Goal: Check status: Check status

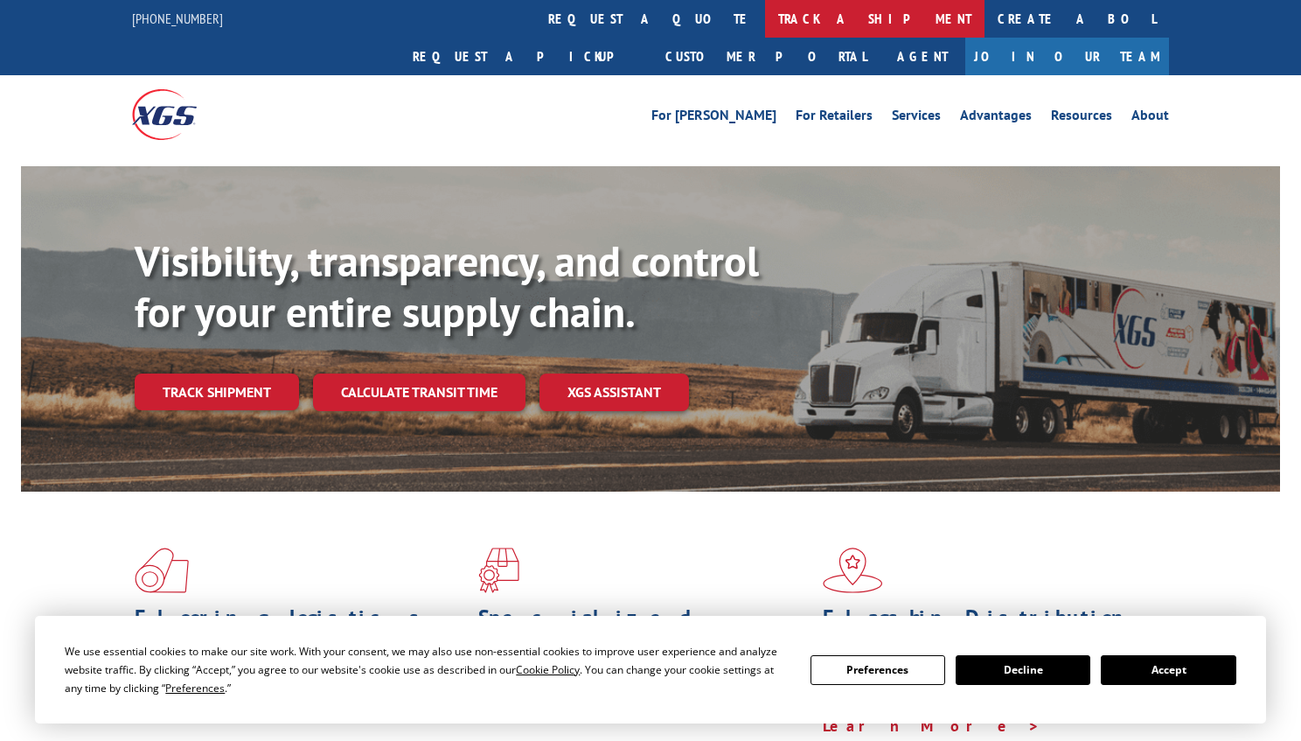
drag, startPoint x: 629, startPoint y: 19, endPoint x: 629, endPoint y: 124, distance: 104.9
click at [765, 19] on link "track a shipment" at bounding box center [874, 19] width 219 height 38
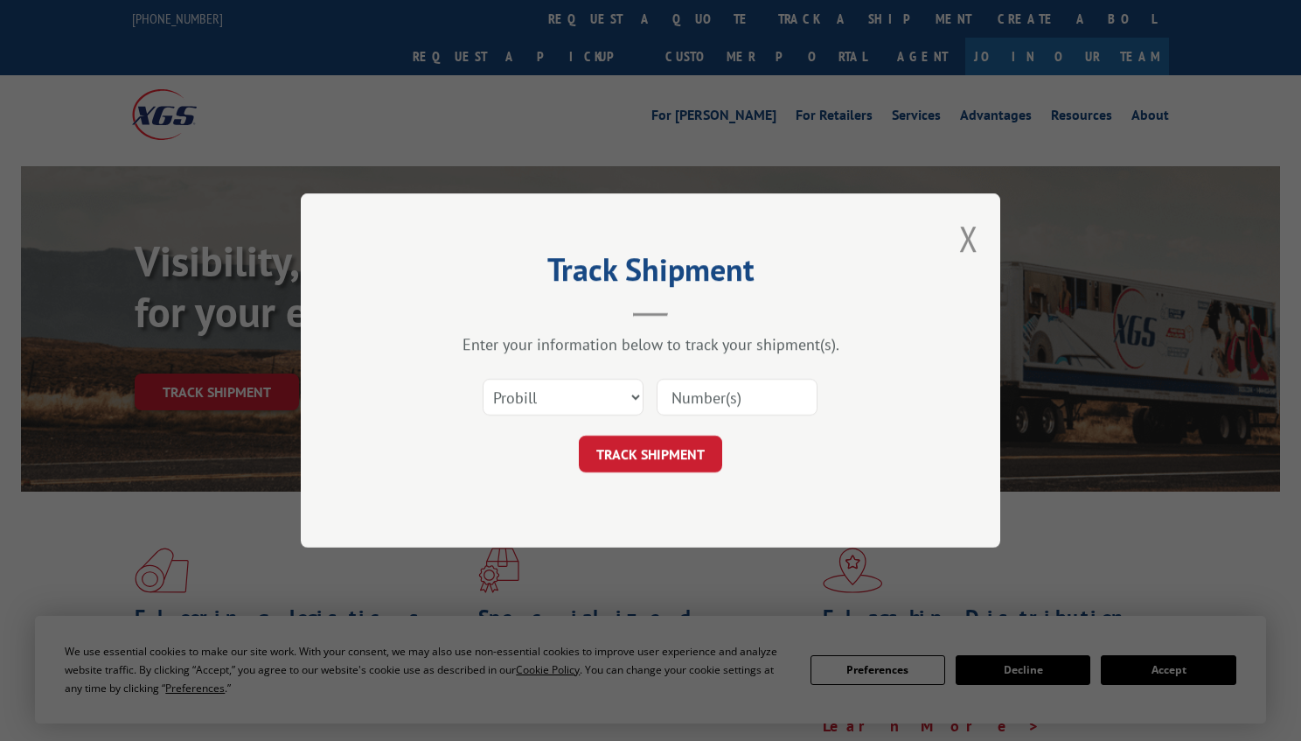
click at [693, 397] on input at bounding box center [737, 397] width 161 height 37
paste input "31463759"
type input "31463759"
click at [692, 457] on button "TRACK SHIPMENT" at bounding box center [650, 453] width 143 height 37
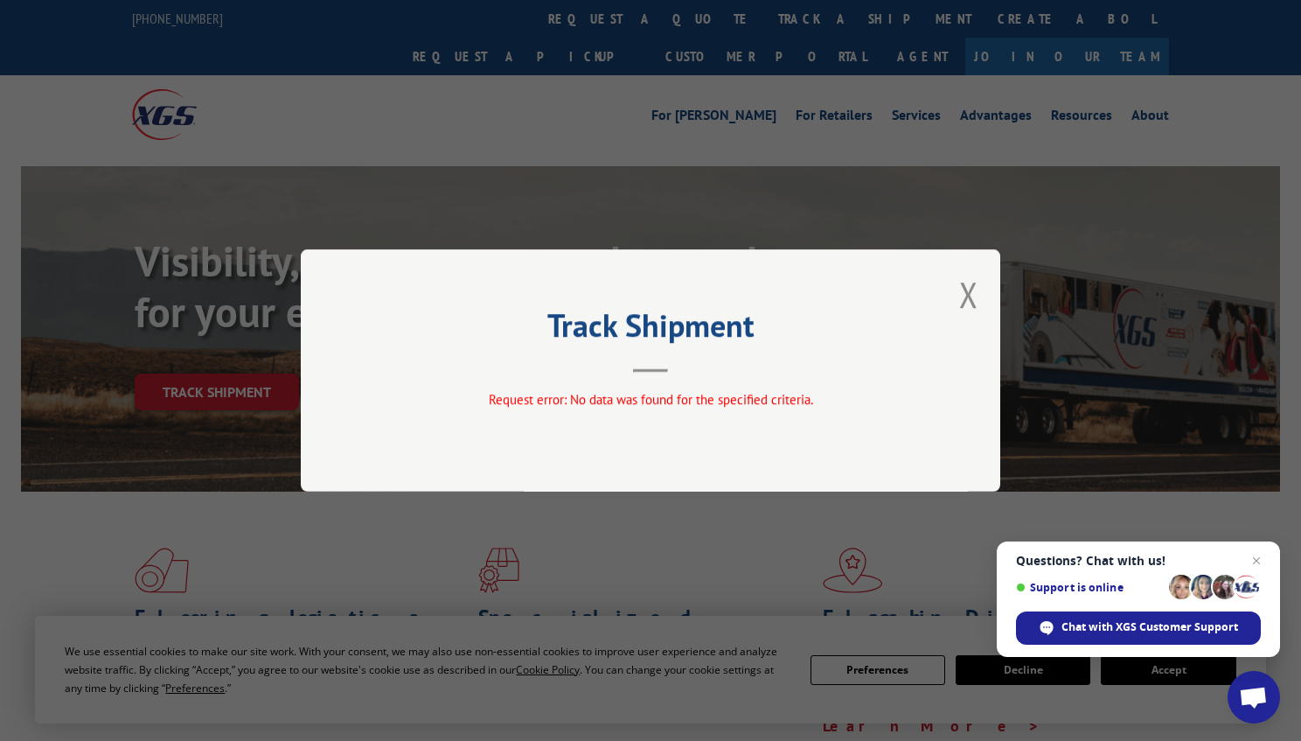
click at [973, 291] on button "Close modal" at bounding box center [968, 294] width 19 height 46
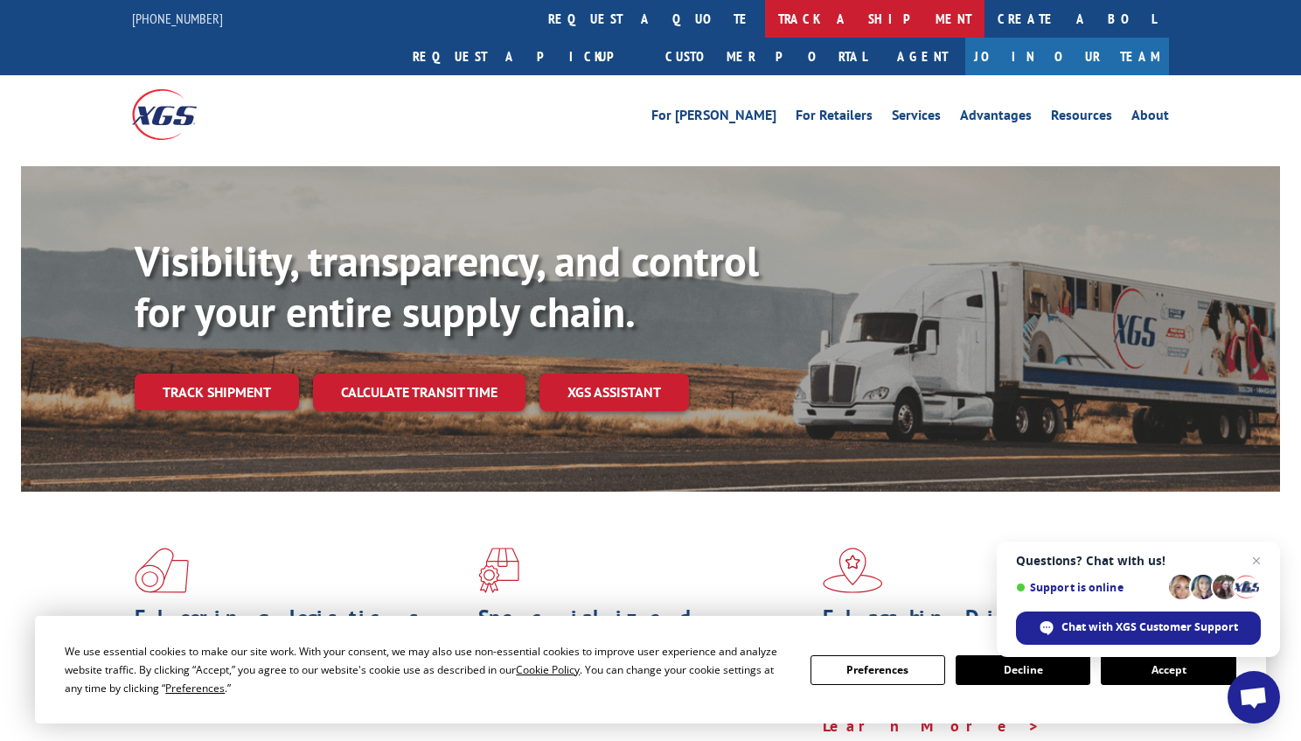
click at [765, 23] on link "track a shipment" at bounding box center [874, 19] width 219 height 38
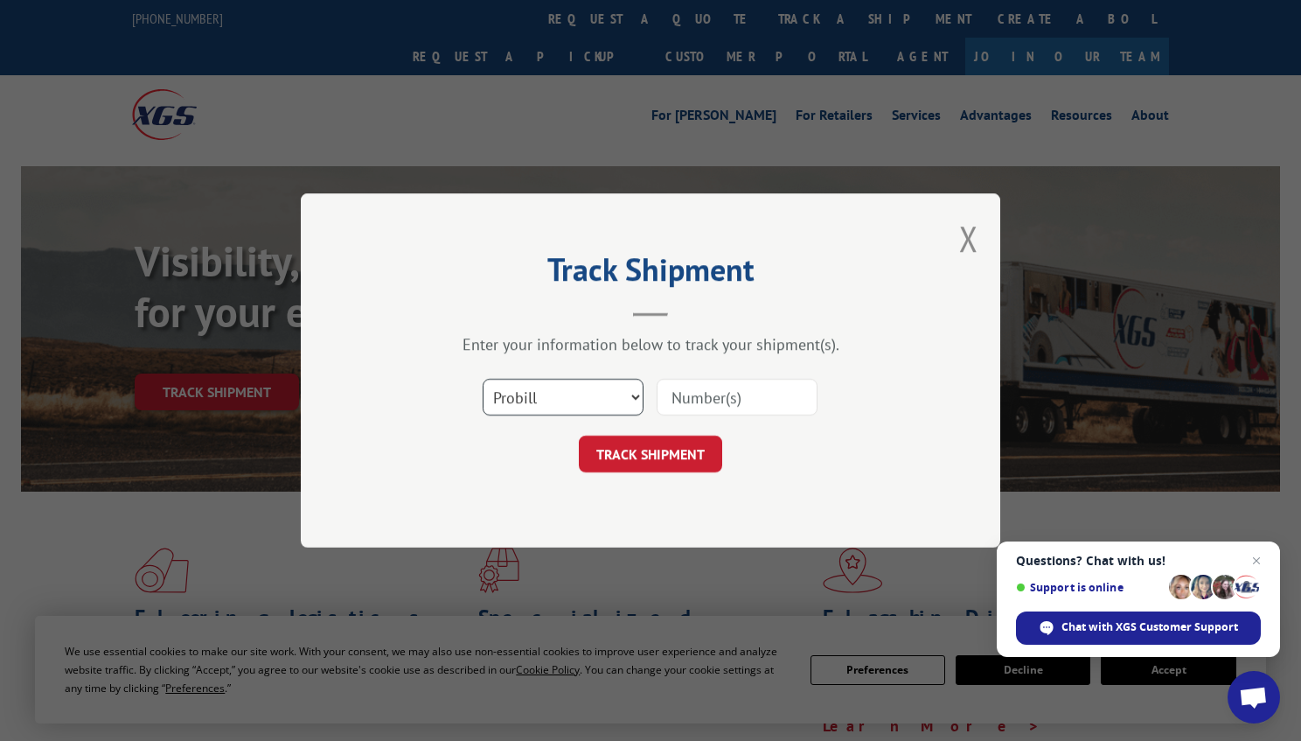
click at [569, 392] on select "Select category... Probill BOL PO" at bounding box center [563, 397] width 161 height 37
select select "bol"
click at [483, 379] on select "Select category... Probill BOL PO" at bounding box center [563, 397] width 161 height 37
click at [693, 403] on input at bounding box center [737, 397] width 161 height 37
paste input "31463759"
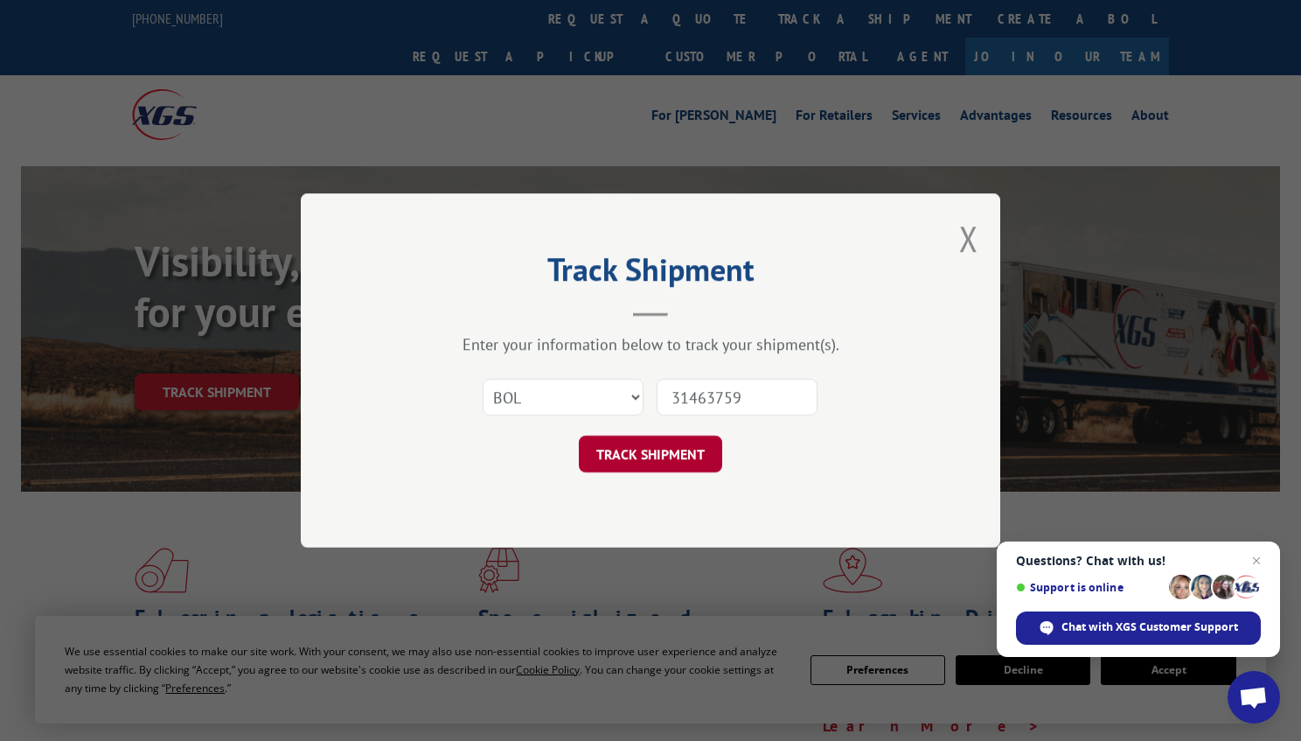
type input "31463759"
click at [692, 442] on button "TRACK SHIPMENT" at bounding box center [650, 453] width 143 height 37
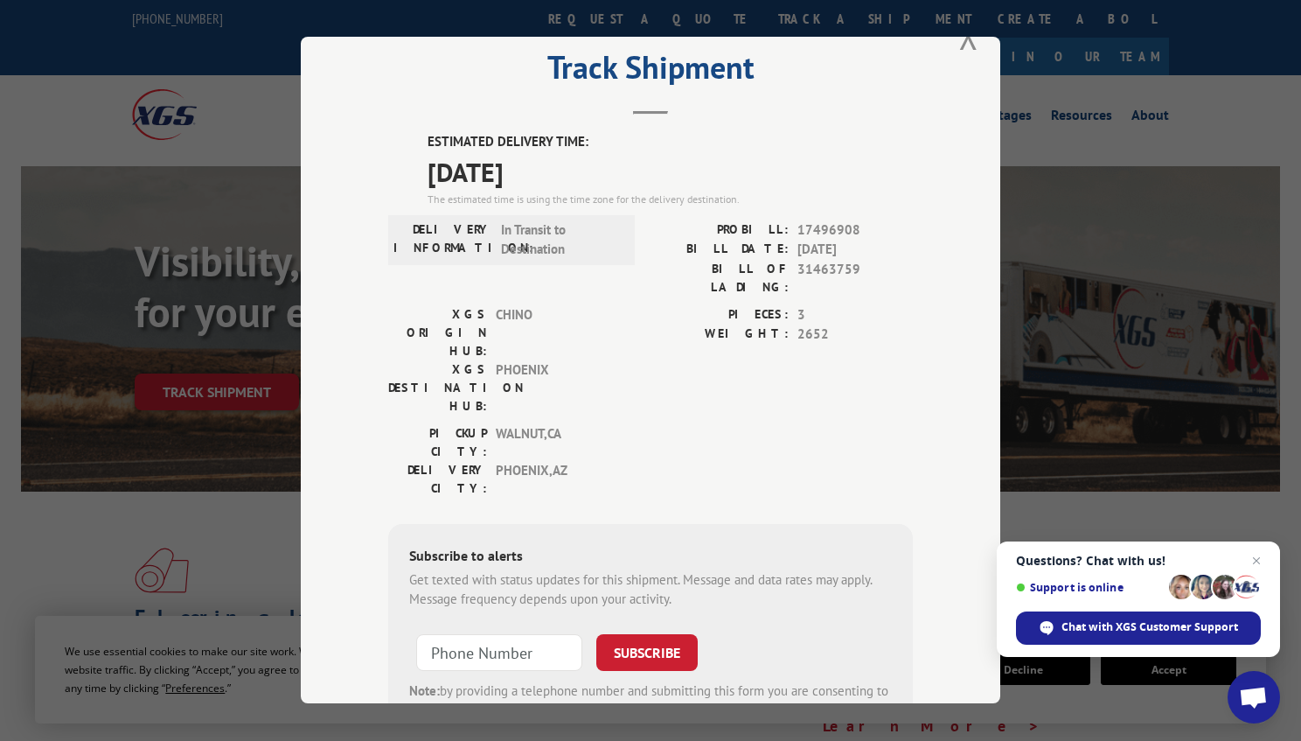
scroll to position [87, 0]
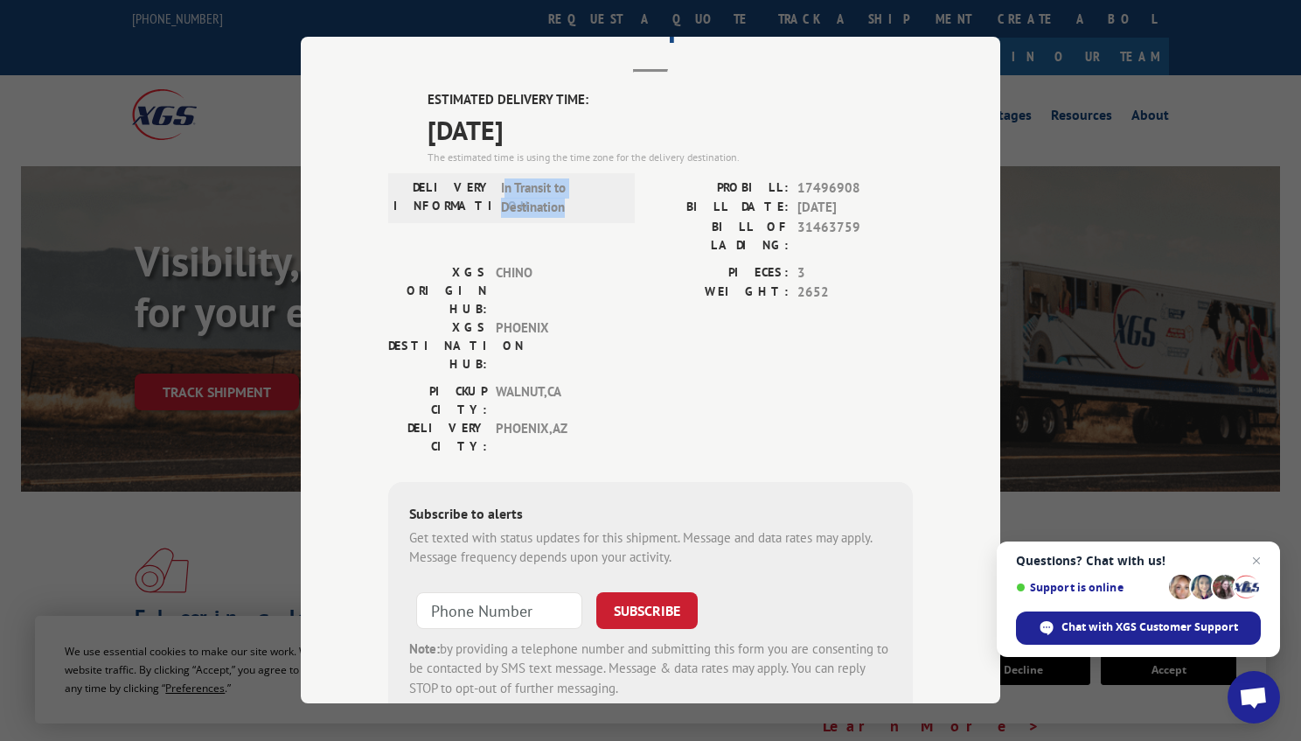
drag, startPoint x: 500, startPoint y: 189, endPoint x: 566, endPoint y: 209, distance: 68.6
click at [566, 209] on span "In Transit to Destination" at bounding box center [560, 197] width 118 height 39
click at [619, 226] on div "DELIVERY INFORMATION: In Transit to Destination" at bounding box center [511, 220] width 247 height 85
click at [826, 185] on span "17496908" at bounding box center [854, 188] width 115 height 20
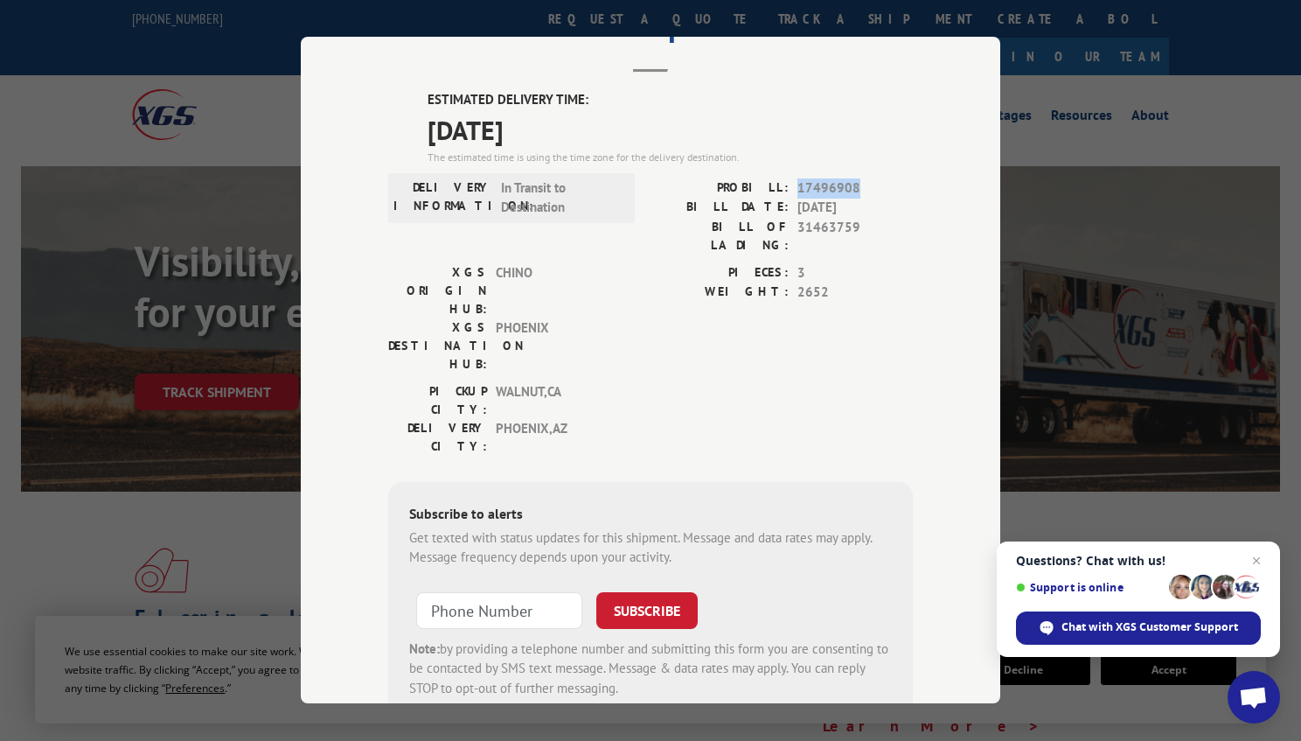
copy span "17496908"
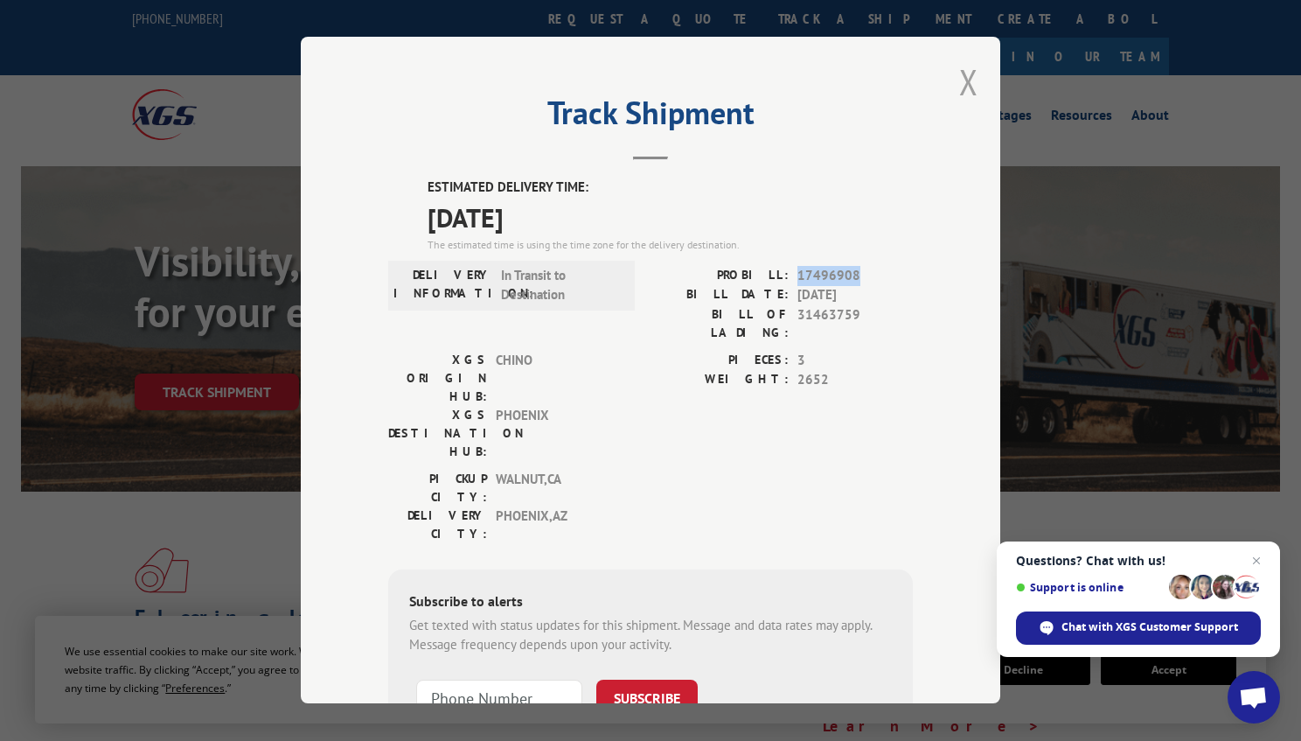
click at [962, 80] on button "Close modal" at bounding box center [968, 82] width 19 height 46
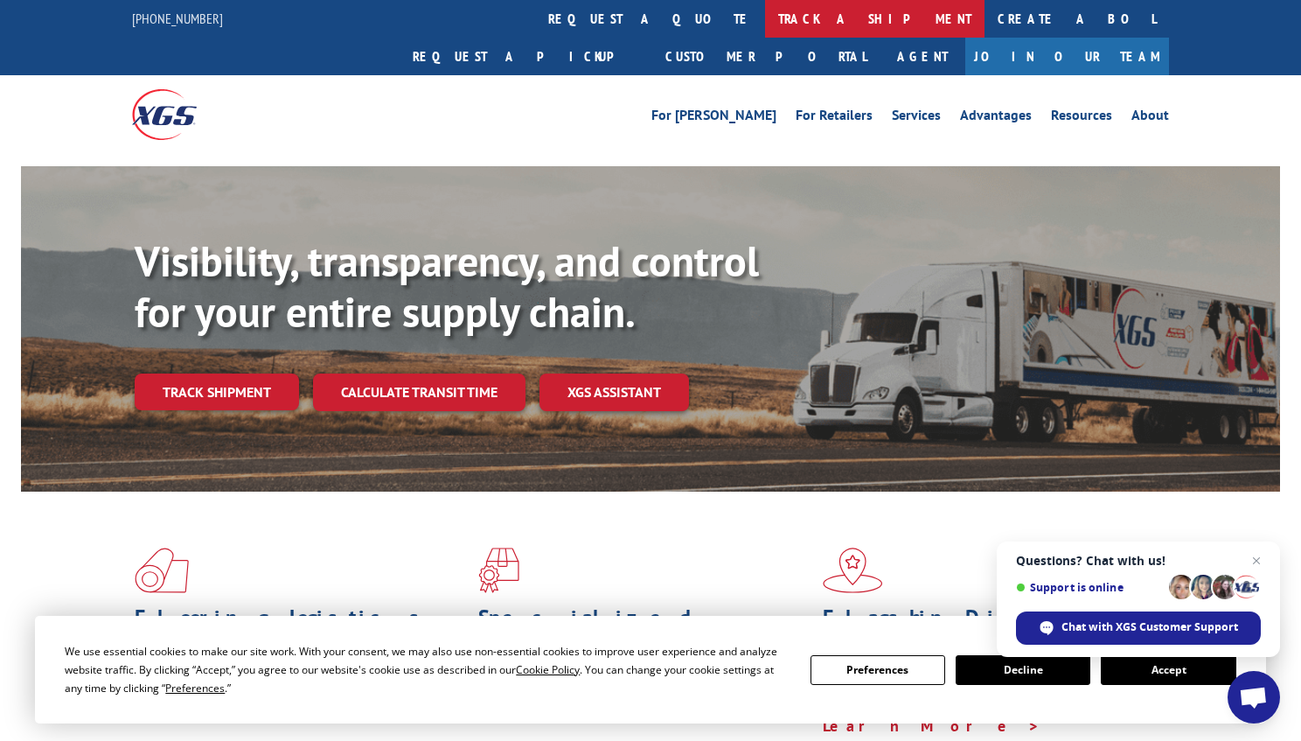
click at [765, 24] on link "track a shipment" at bounding box center [874, 19] width 219 height 38
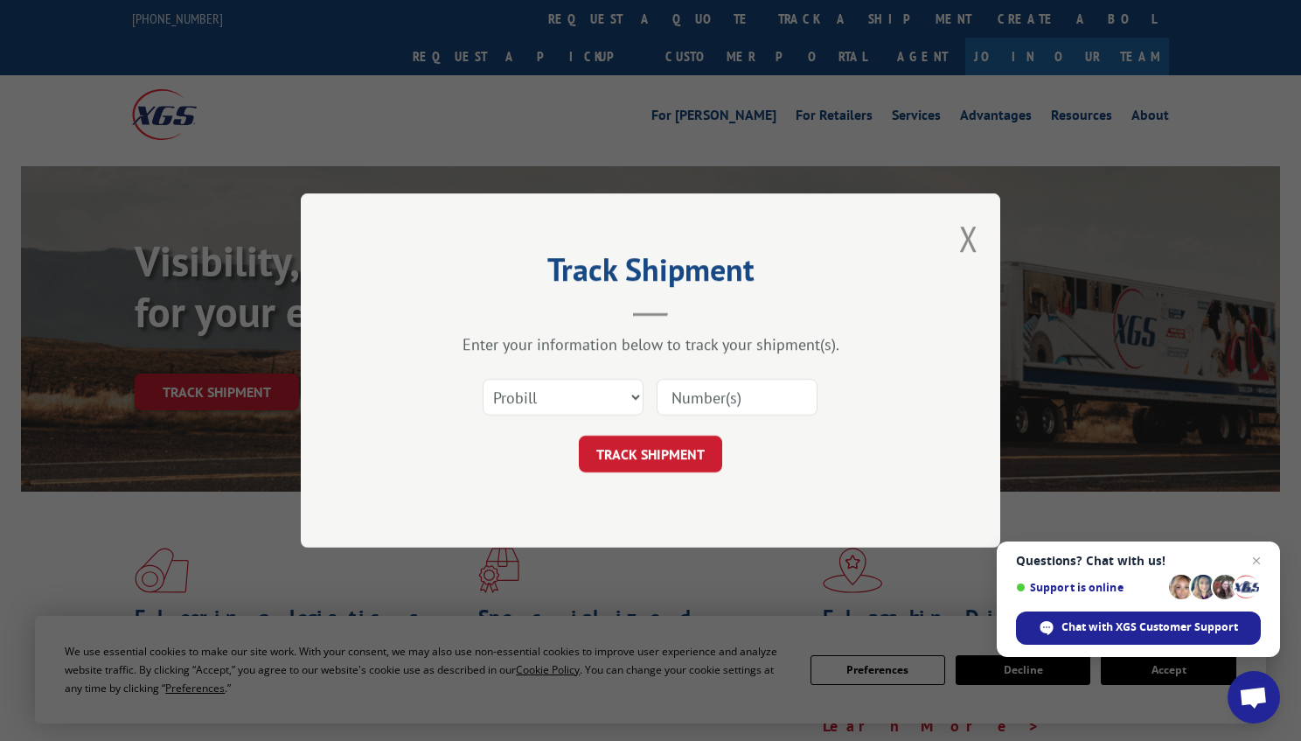
click at [740, 404] on input at bounding box center [737, 397] width 161 height 37
paste input "17496908"
type input "17496908"
click at [692, 451] on button "TRACK SHIPMENT" at bounding box center [650, 453] width 143 height 37
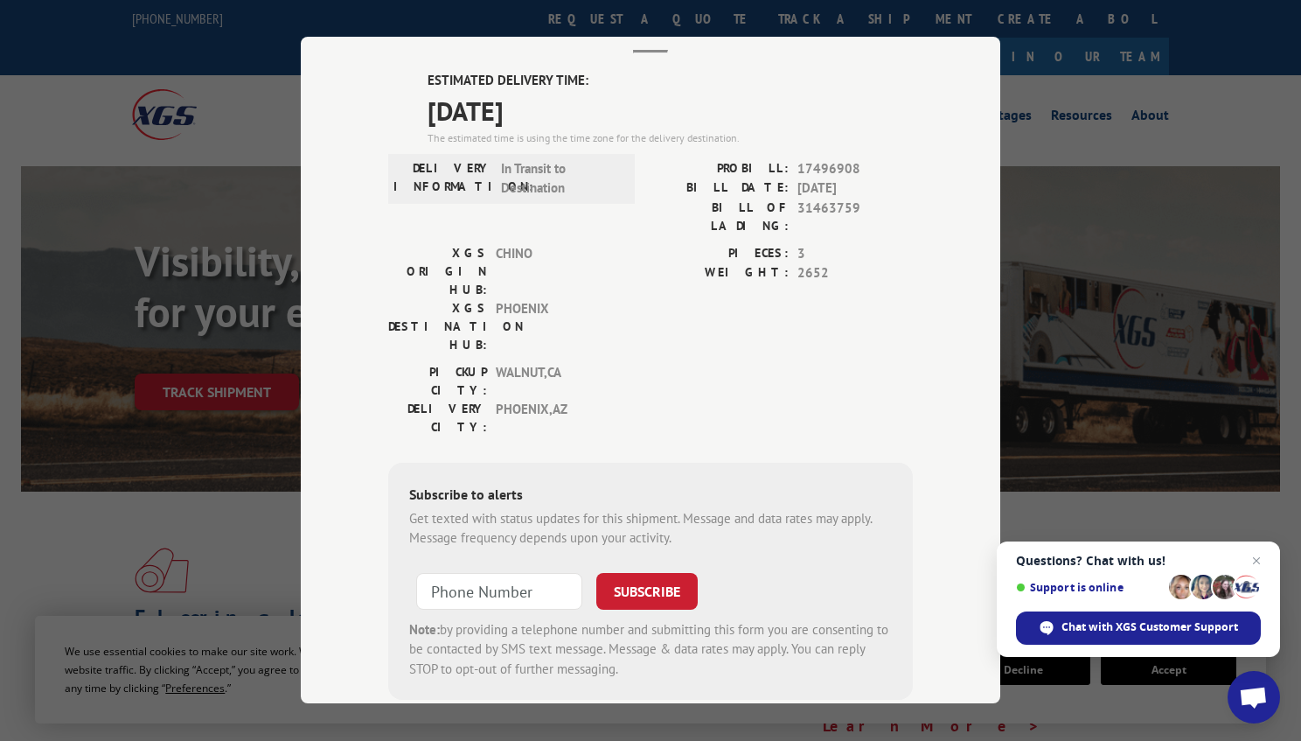
scroll to position [121, 0]
